Goal: Task Accomplishment & Management: Complete application form

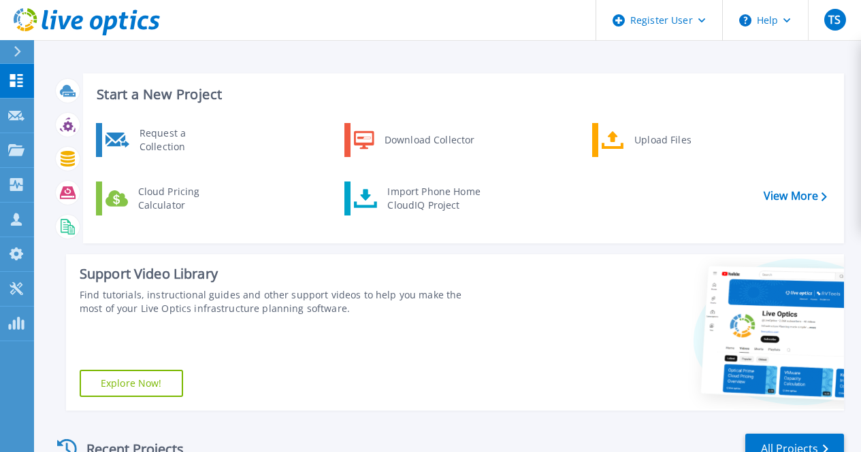
click at [14, 48] on icon at bounding box center [17, 51] width 7 height 11
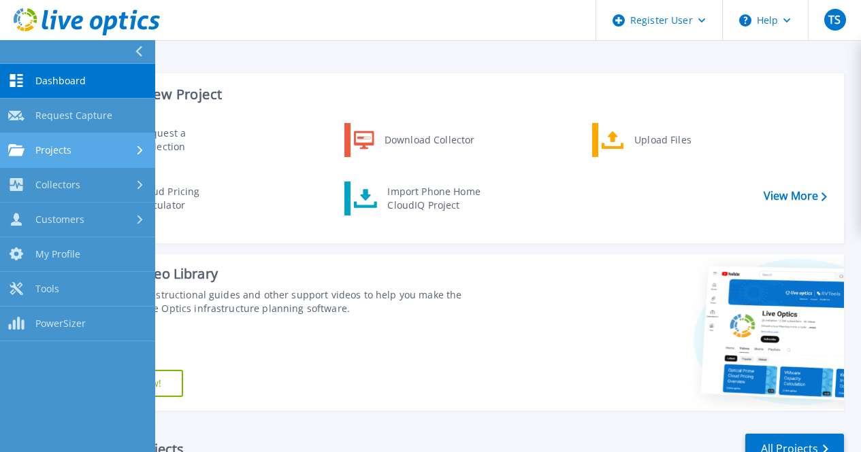
click at [136, 151] on div at bounding box center [141, 150] width 12 height 11
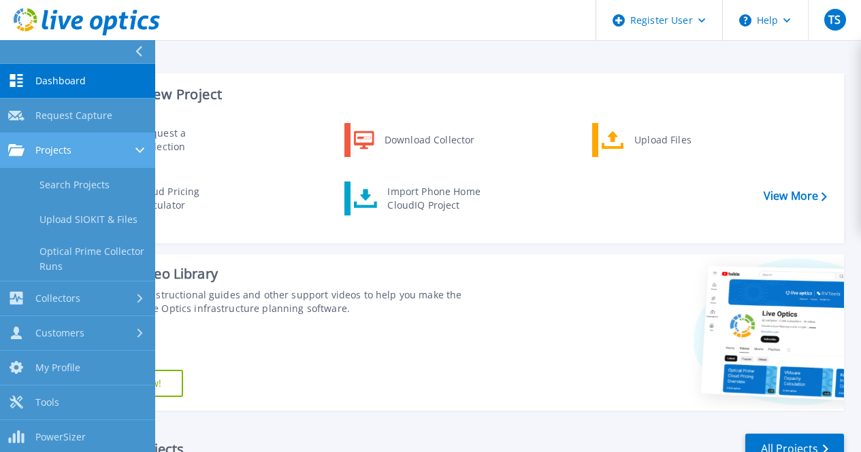
click at [137, 150] on icon at bounding box center [139, 150] width 9 height 5
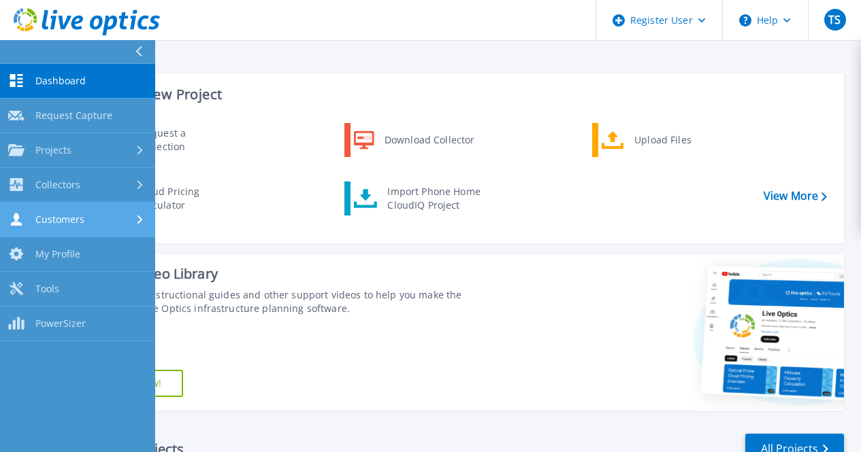
click at [143, 214] on div "Customers" at bounding box center [77, 219] width 139 height 13
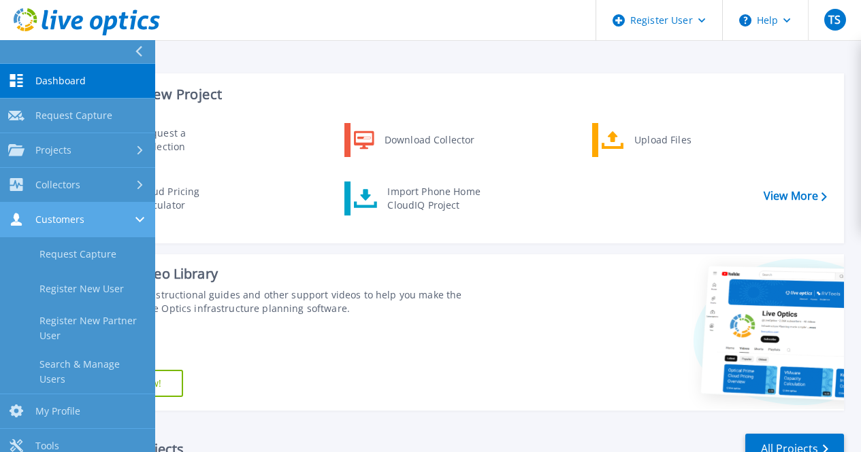
click at [143, 214] on div "Customers" at bounding box center [77, 219] width 139 height 13
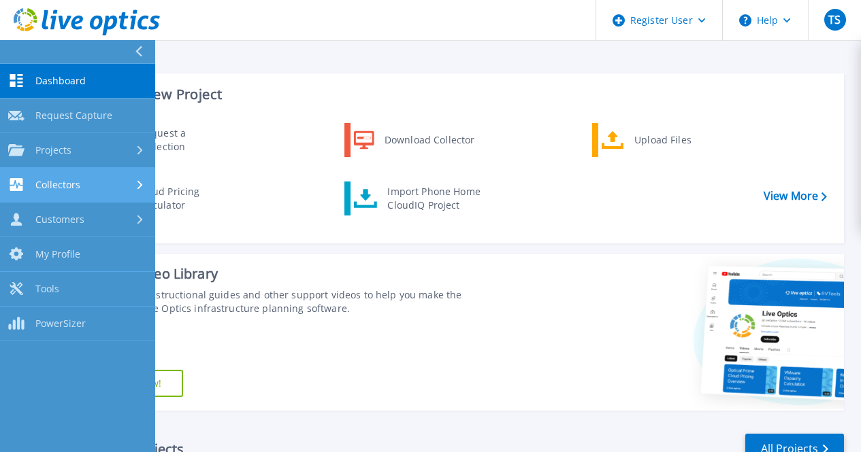
click at [139, 186] on icon at bounding box center [139, 184] width 5 height 9
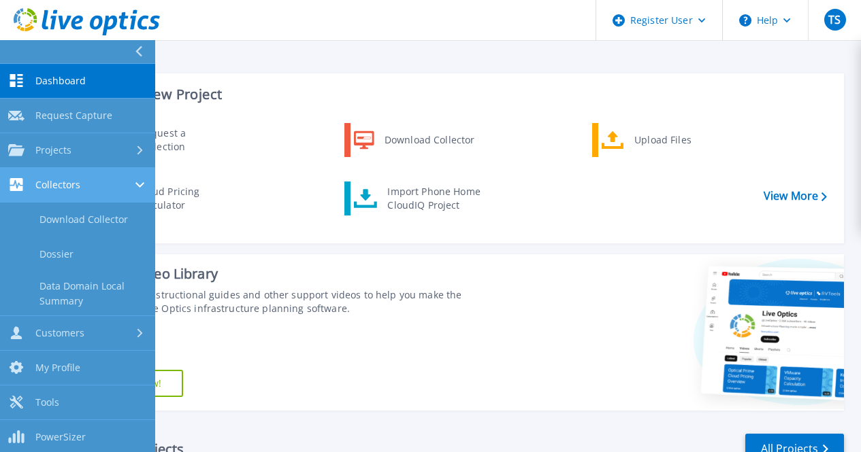
click at [139, 186] on icon at bounding box center [139, 184] width 9 height 5
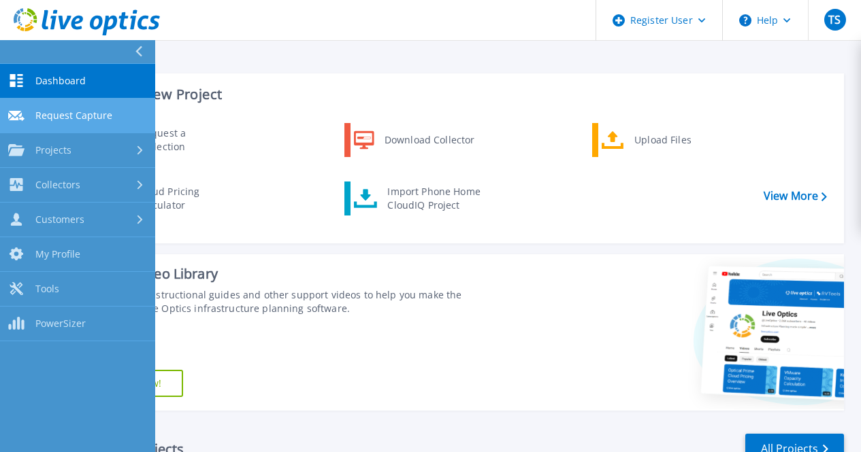
click at [112, 114] on link "Request Capture Request Capture" at bounding box center [77, 116] width 155 height 35
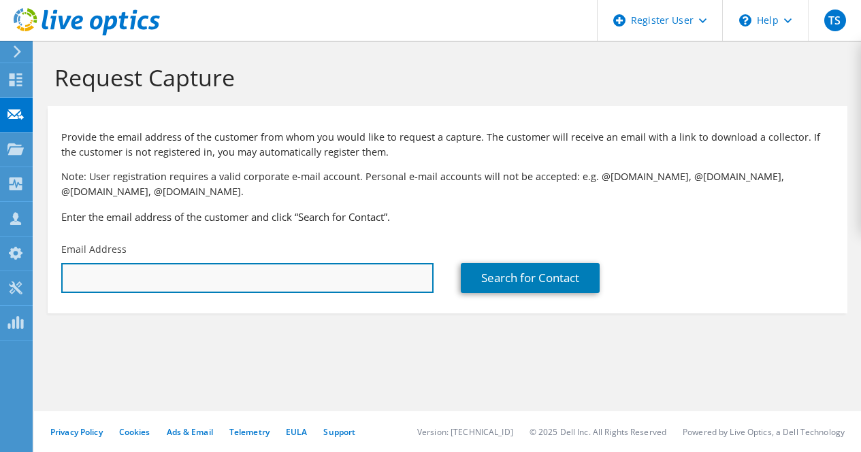
click at [214, 284] on input "text" at bounding box center [247, 278] width 372 height 30
paste input "m.gous@hkkg.bham.sch.uk"
type input "m.gous@hkkg.bham.sch.uk"
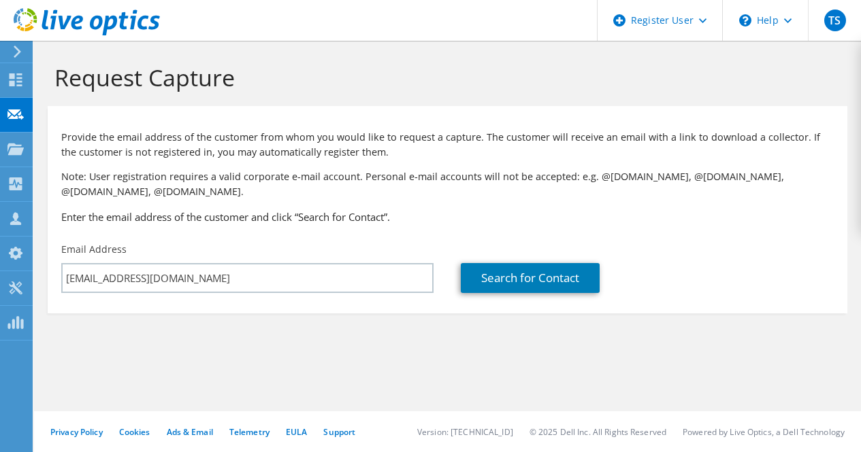
click at [382, 366] on section "Request Capture Provide the email address of the customer from whom you would l…" at bounding box center [447, 211] width 827 height 341
click at [520, 284] on link "Search for Contact" at bounding box center [530, 278] width 139 height 30
type input "Hazrat Khadija-Tul-Kubra Girls School"
type input "Muhammad"
type input "Gous"
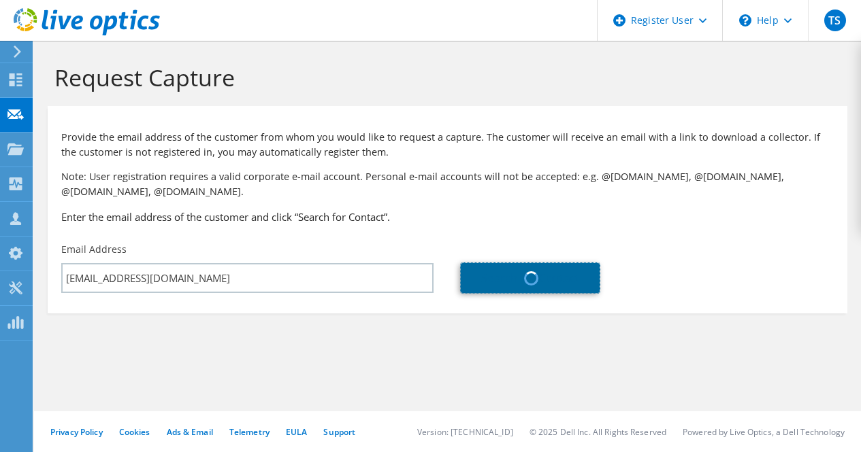
type input "[GEOGRAPHIC_DATA]"
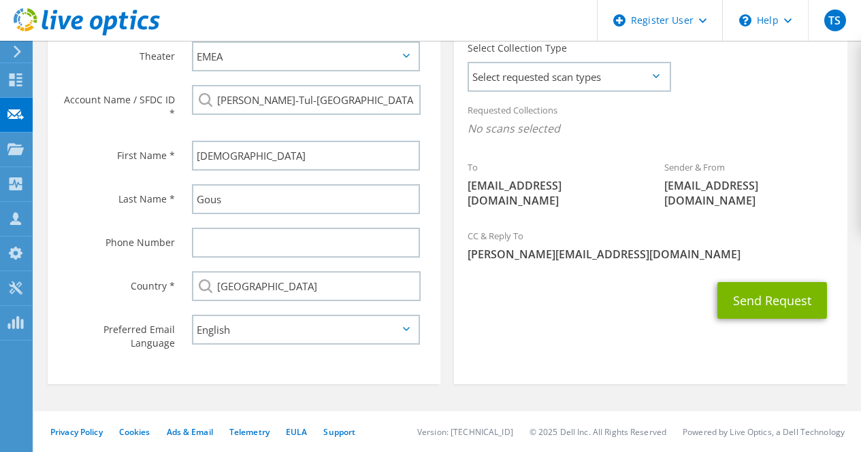
scroll to position [324, 0]
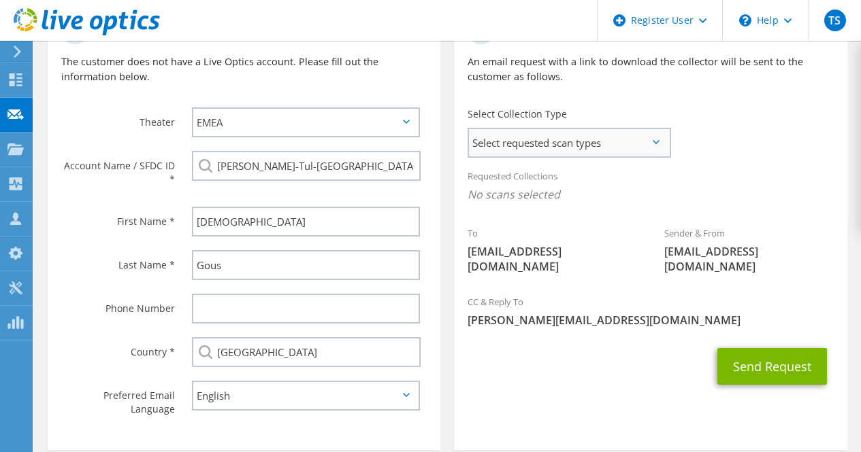
click at [588, 137] on span "Select requested scan types" at bounding box center [569, 142] width 200 height 27
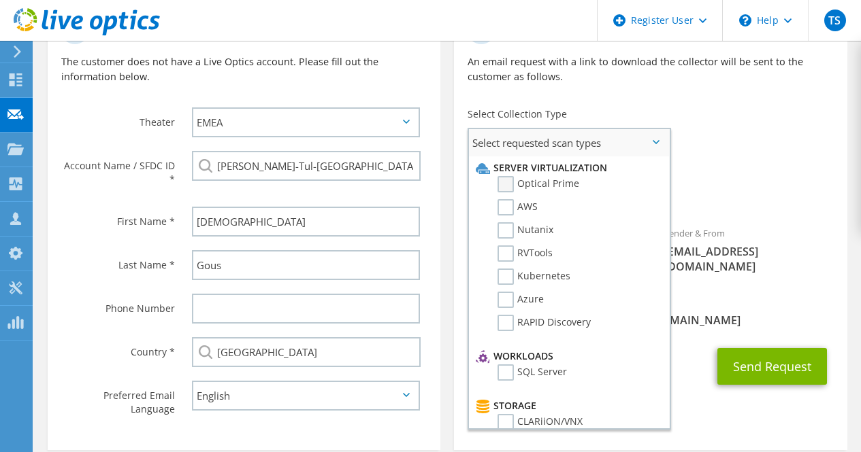
click at [510, 185] on label "Optical Prime" at bounding box center [538, 184] width 82 height 16
click at [0, 0] on input "Optical Prime" at bounding box center [0, 0] width 0 height 0
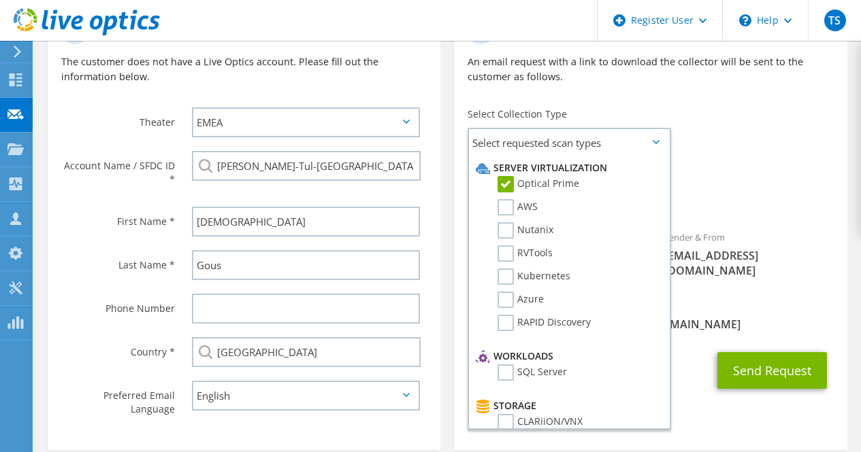
click at [791, 292] on div "CC & Reply To Tanmoy.Sarkar@Dell.com" at bounding box center [650, 315] width 393 height 47
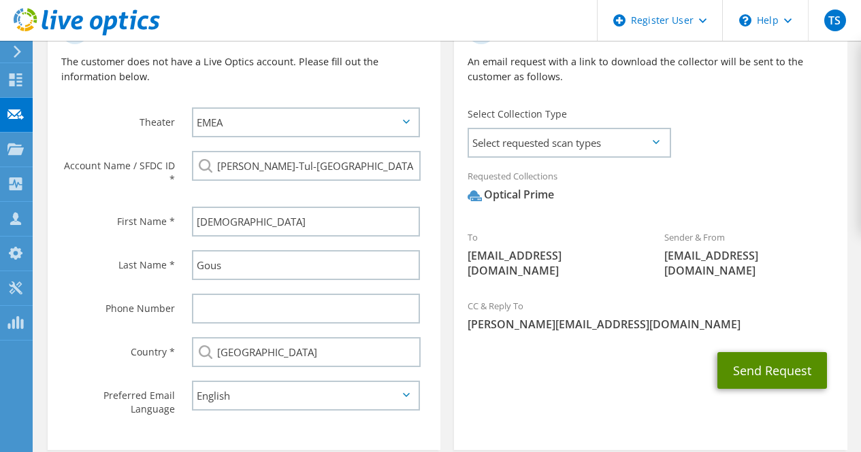
click at [783, 357] on button "Send Request" at bounding box center [772, 370] width 110 height 37
